Goal: Ask a question

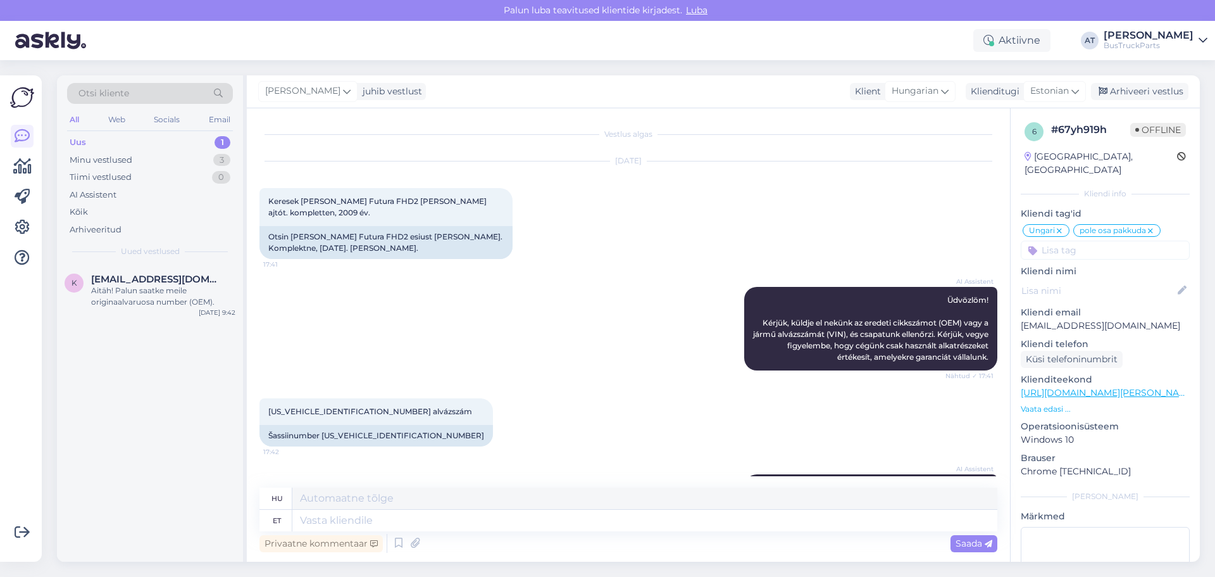
scroll to position [153, 0]
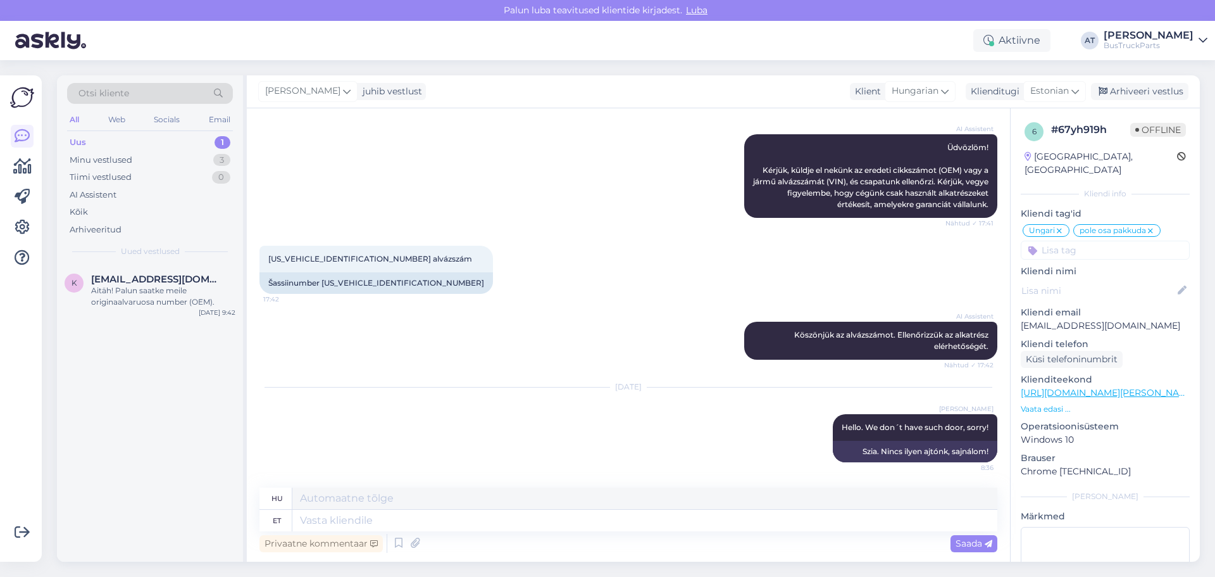
click at [114, 144] on div "Uus 1" at bounding box center [150, 143] width 166 height 18
click at [129, 292] on div "Aitäh! Palun saatke meile originaalvaruosa number (OEM)." at bounding box center [163, 296] width 144 height 23
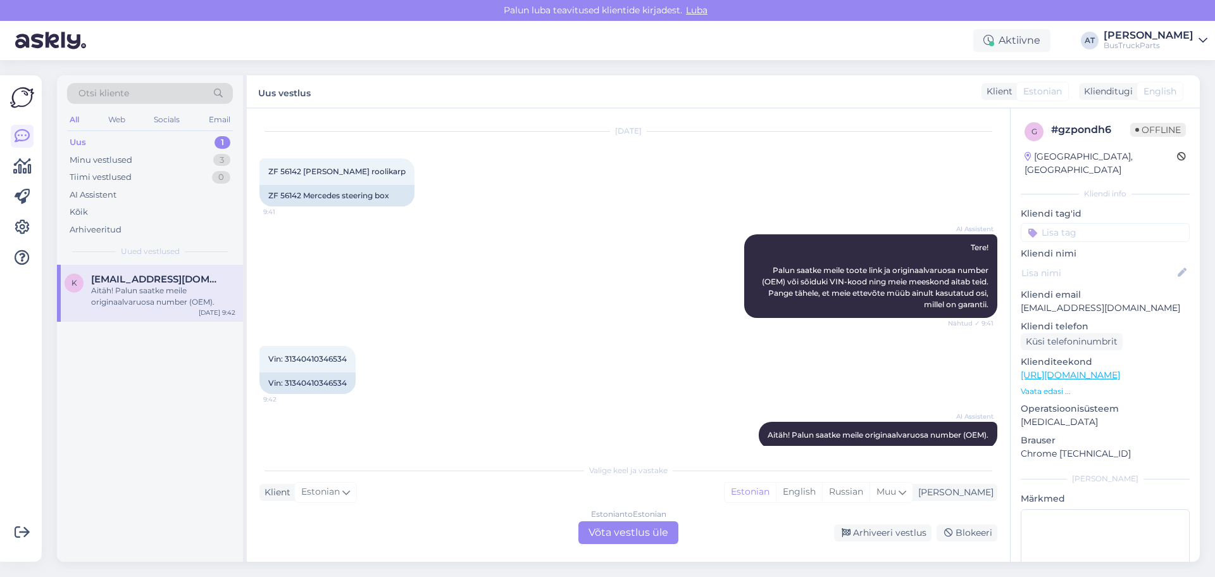
scroll to position [46, 0]
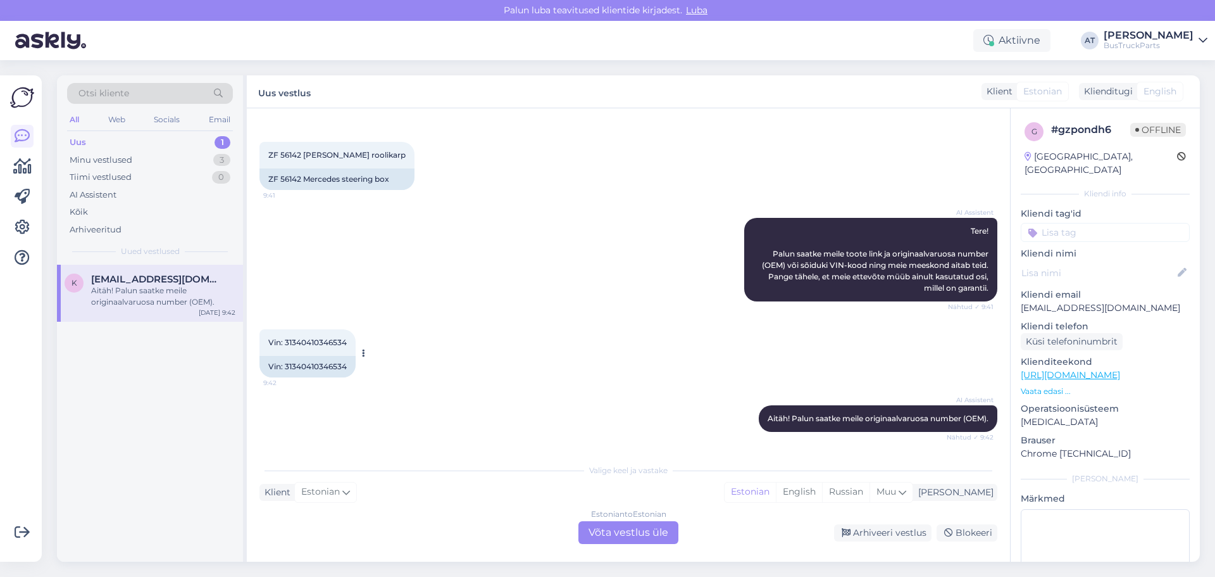
click at [341, 363] on div "Vin: 31340410346534" at bounding box center [308, 367] width 96 height 22
copy div "31340410346534"
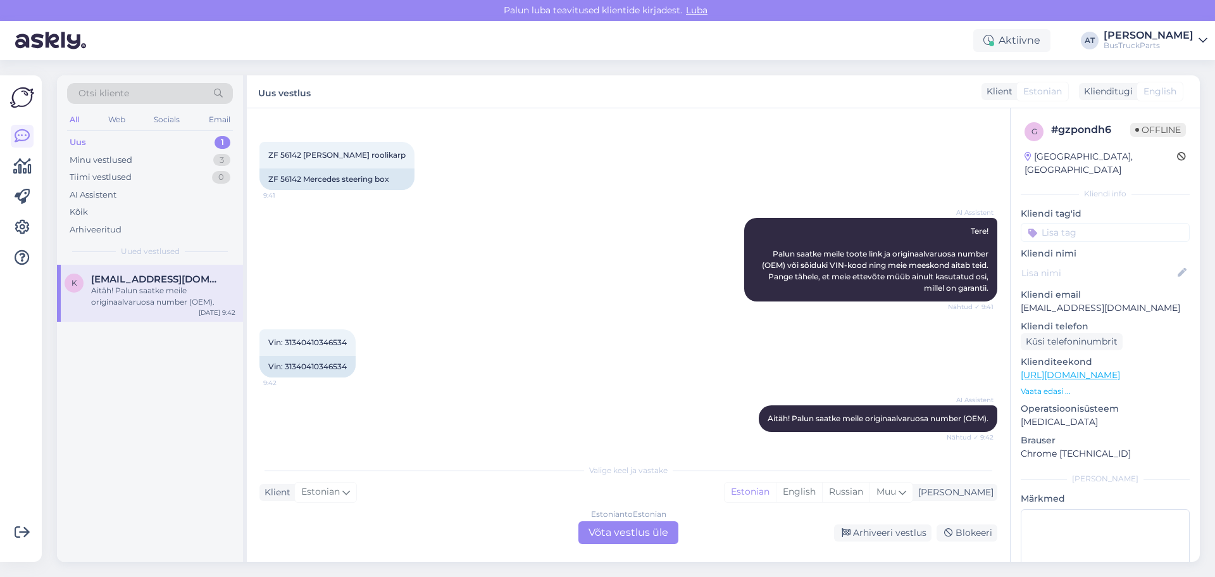
click at [657, 532] on div "Estonian to Estonian Võta vestlus üle" at bounding box center [629, 532] width 100 height 23
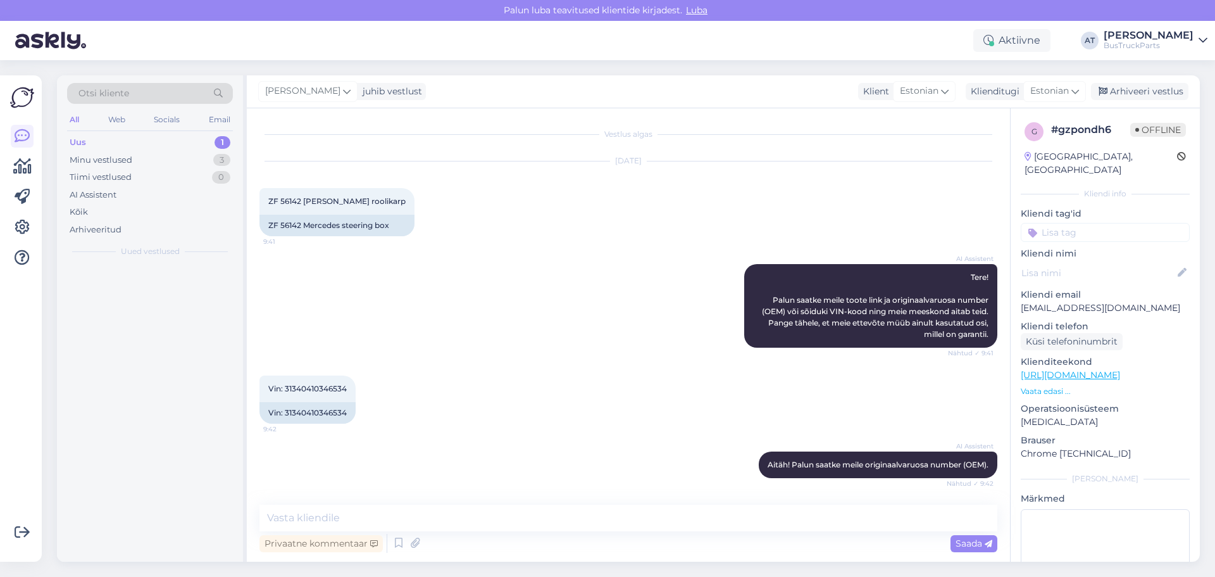
scroll to position [0, 0]
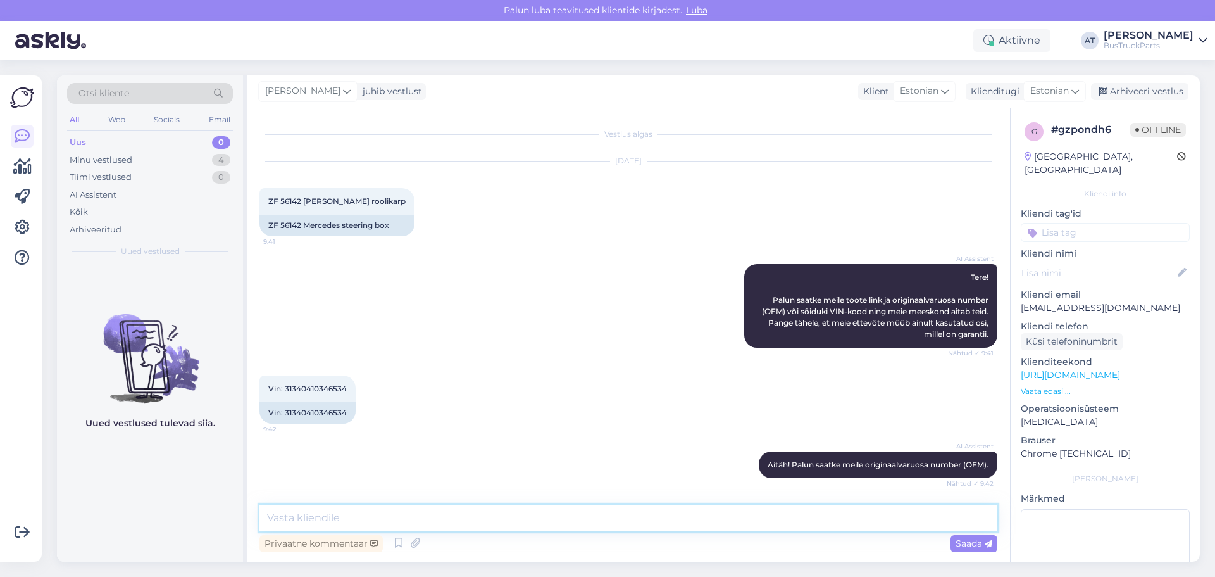
click at [541, 523] on textarea at bounding box center [629, 517] width 738 height 27
click at [589, 522] on textarea "Kahjuks, pole meil pakkuda" at bounding box center [629, 517] width 738 height 27
type textarea "Kahjuks, pole meil pakkuda sellist roolikarpi"
click at [986, 543] on icon at bounding box center [989, 544] width 8 height 8
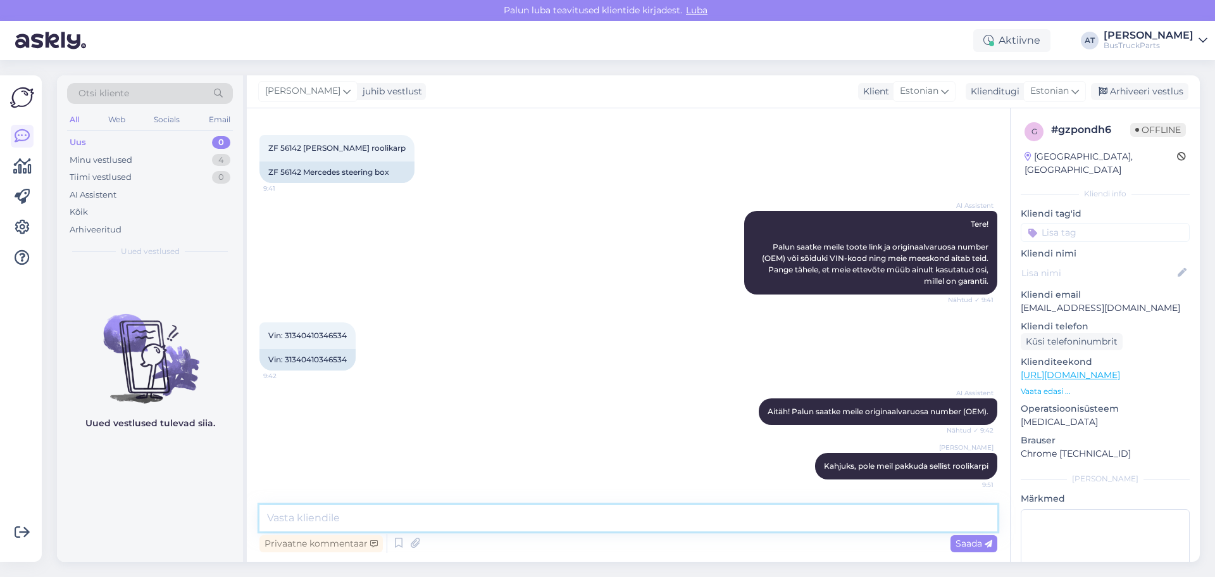
click at [906, 514] on textarea at bounding box center [629, 517] width 738 height 27
